Goal: Information Seeking & Learning: Learn about a topic

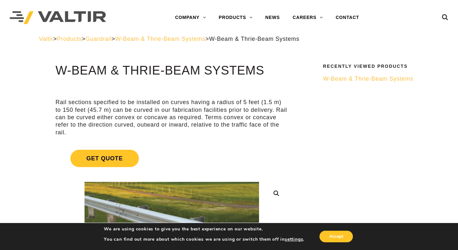
click at [112, 40] on span "Guardrail" at bounding box center [98, 39] width 26 height 6
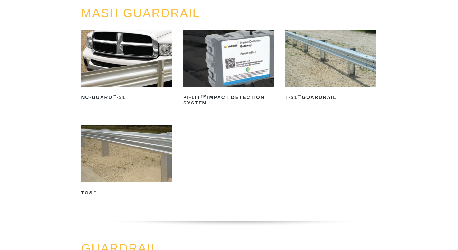
scroll to position [81, 0]
